Goal: Find specific page/section: Find specific page/section

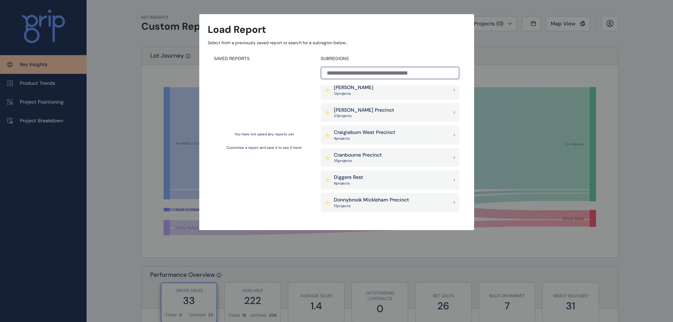
scroll to position [168, 0]
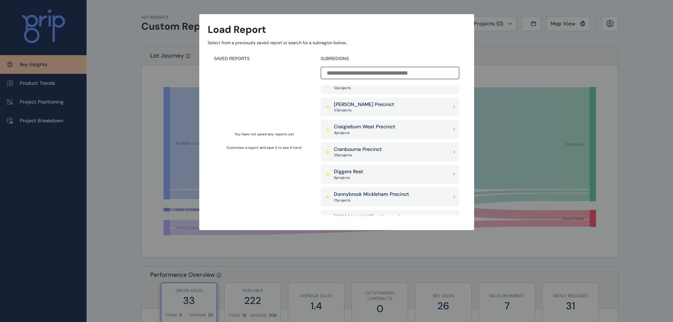
click at [373, 101] on div "[PERSON_NAME] Precinct 27 project s" at bounding box center [390, 106] width 138 height 19
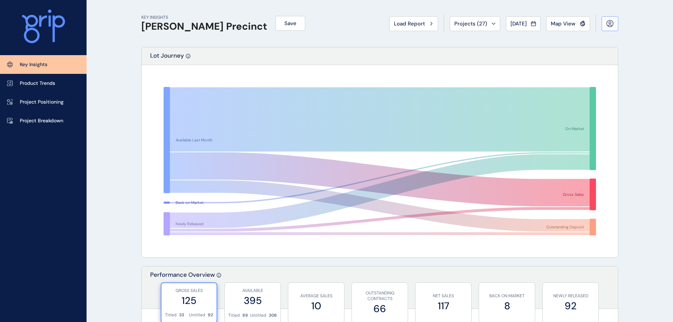
click at [614, 23] on button at bounding box center [609, 23] width 17 height 15
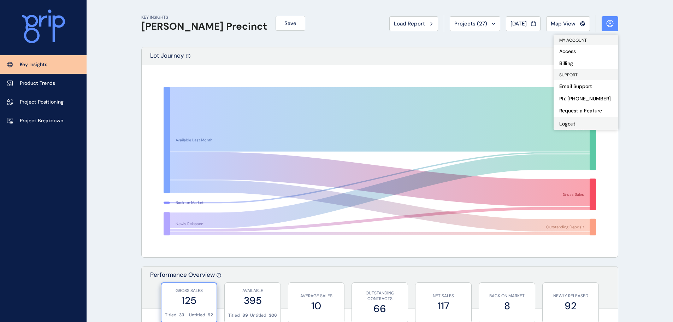
click at [571, 126] on button "Logout" at bounding box center [585, 123] width 65 height 12
